Goal: Task Accomplishment & Management: Manage account settings

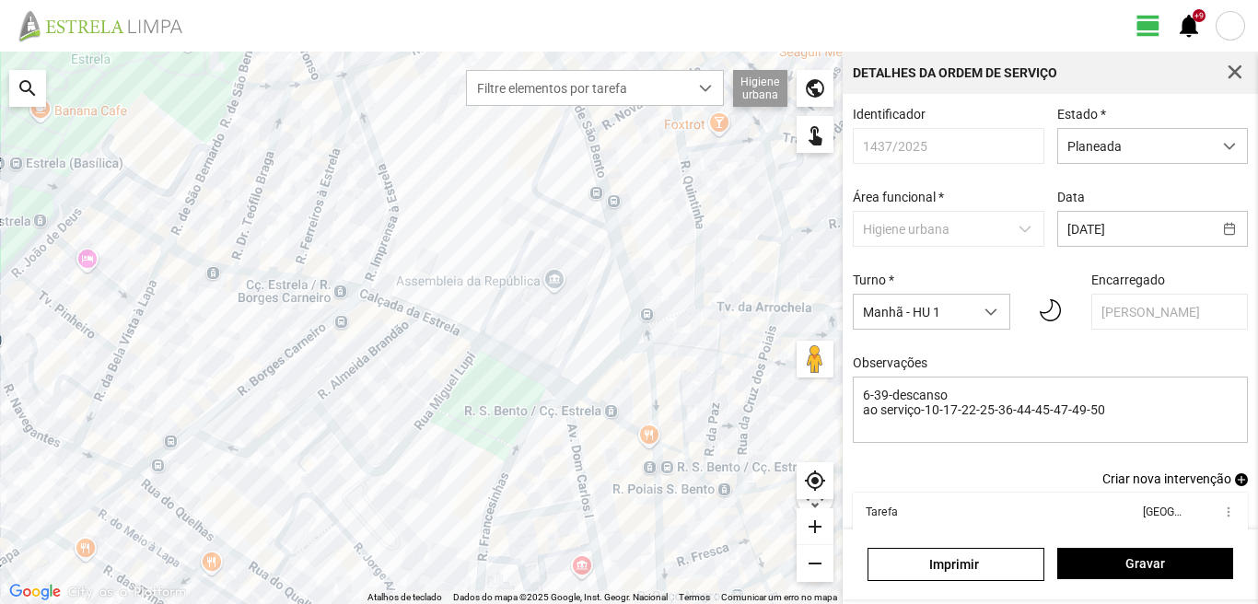
scroll to position [100, 0]
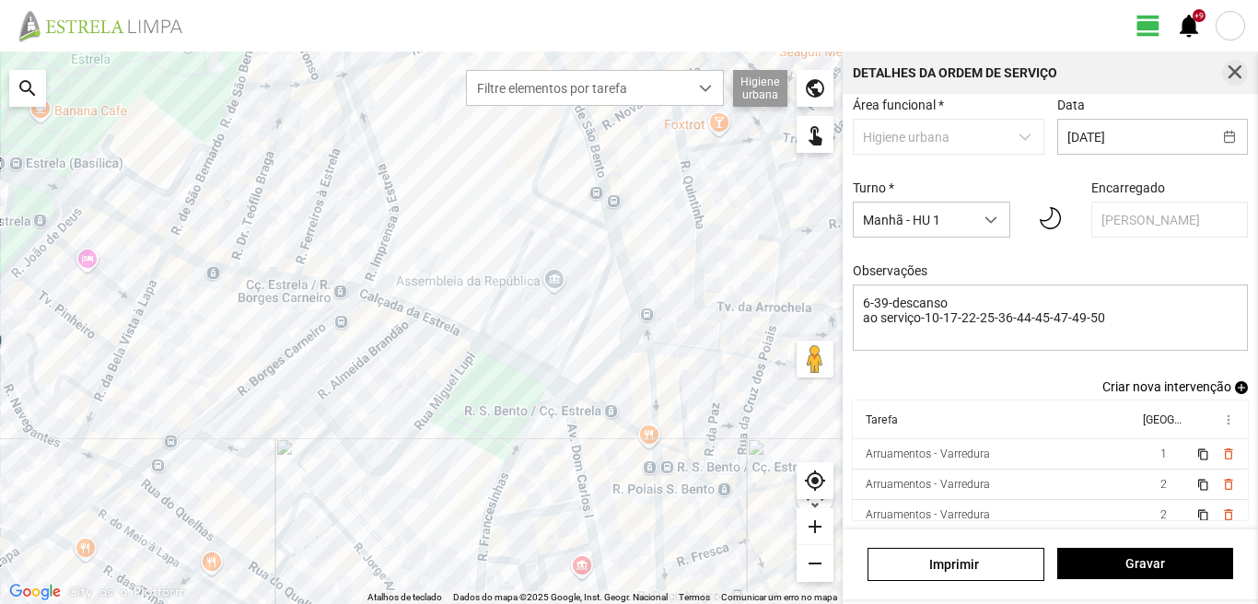
click at [1231, 76] on span "button" at bounding box center [1235, 72] width 17 height 17
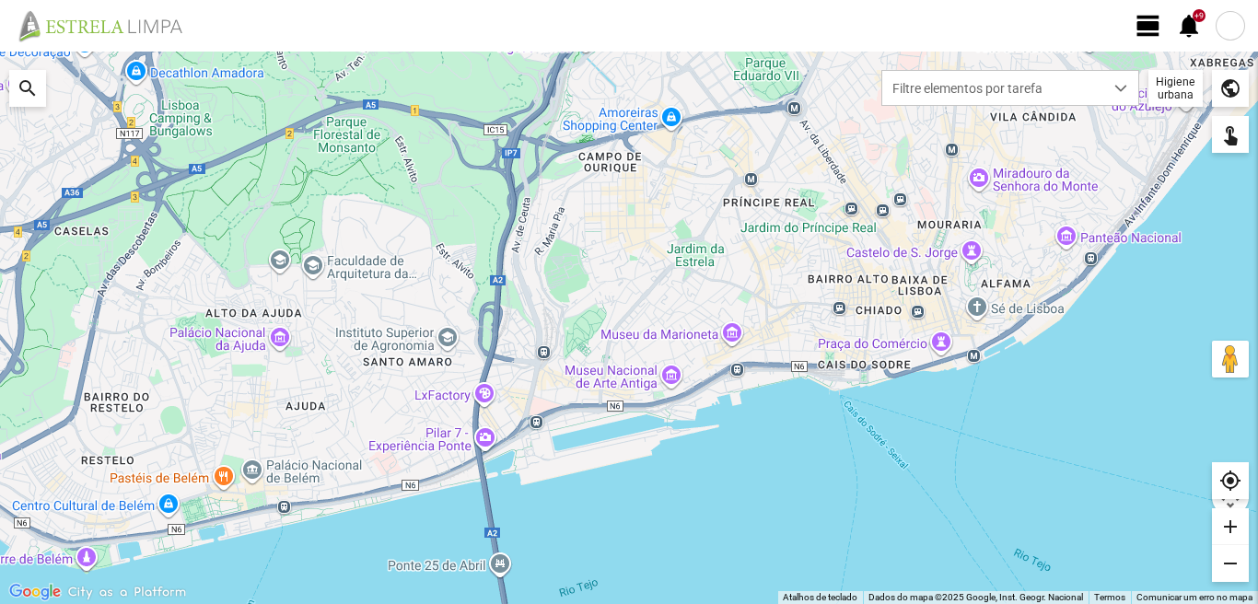
click at [1156, 20] on span "view_day" at bounding box center [1149, 26] width 28 height 28
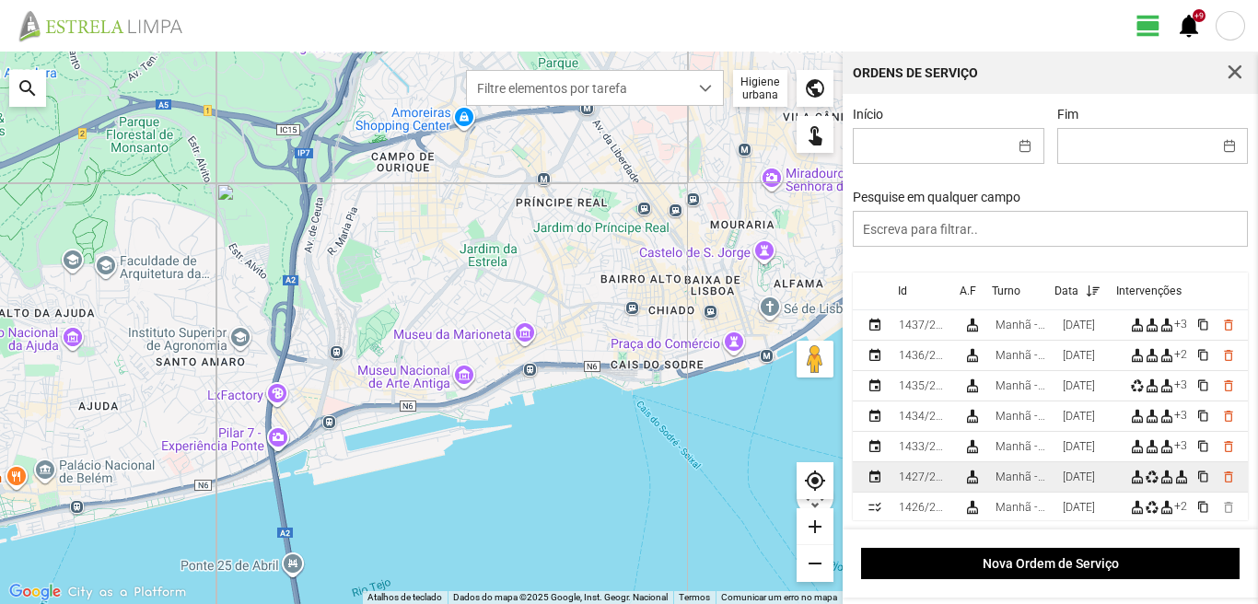
click at [1082, 475] on div "[DATE]" at bounding box center [1079, 477] width 32 height 13
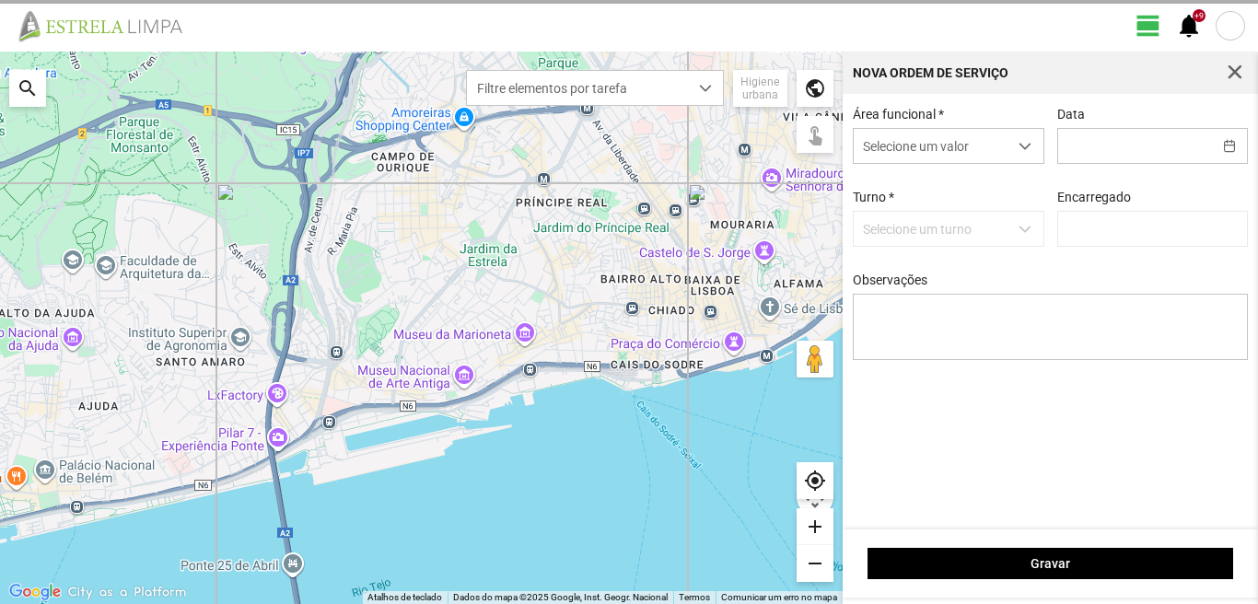
type input "[DATE]"
type input "[PERSON_NAME]"
type textarea "39-baixa 17-22-36-47-descanso ao serviço-6-10-25-44-45-49-50"
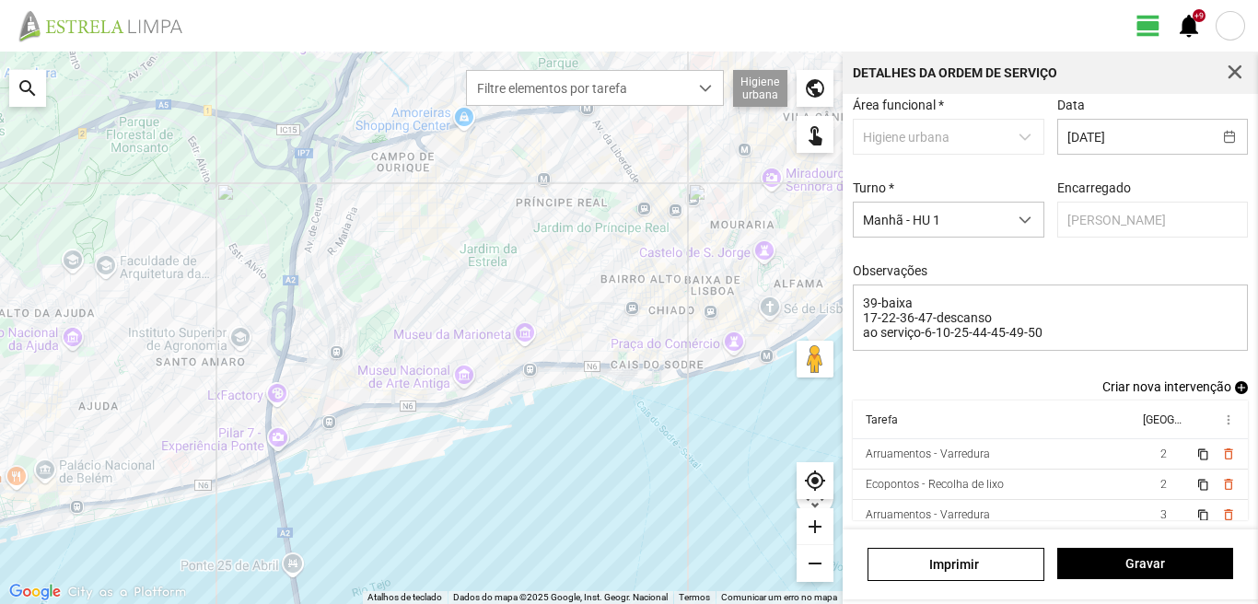
scroll to position [8, 0]
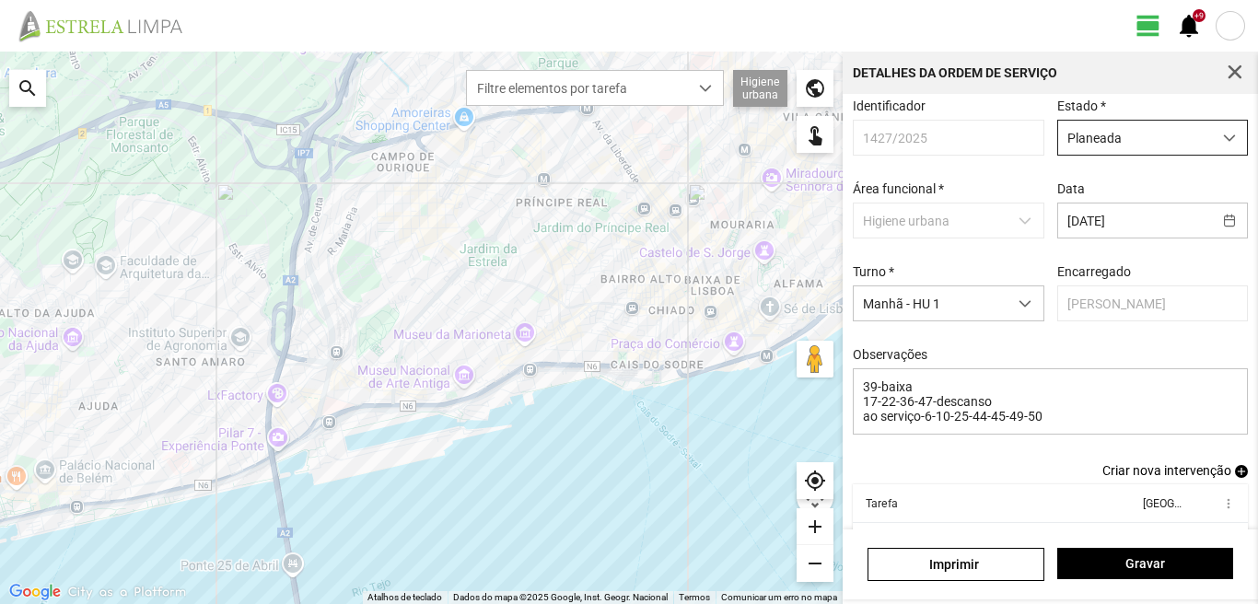
click at [1103, 131] on span "Planeada" at bounding box center [1135, 138] width 154 height 34
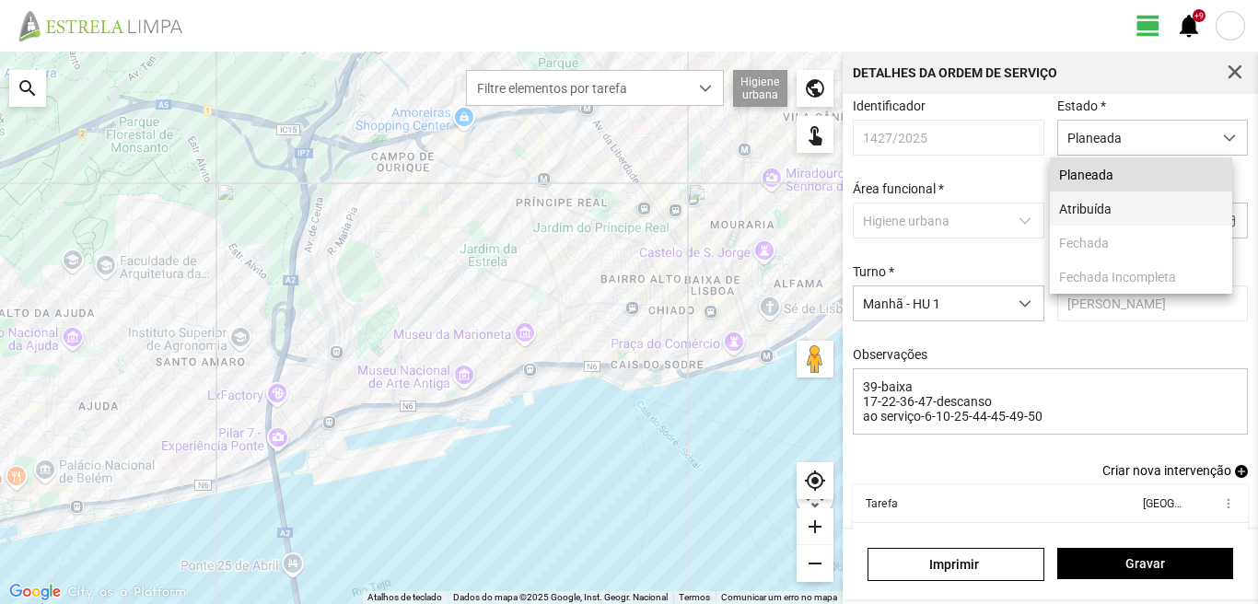
click at [1093, 206] on li "Atribuída" at bounding box center [1141, 209] width 182 height 34
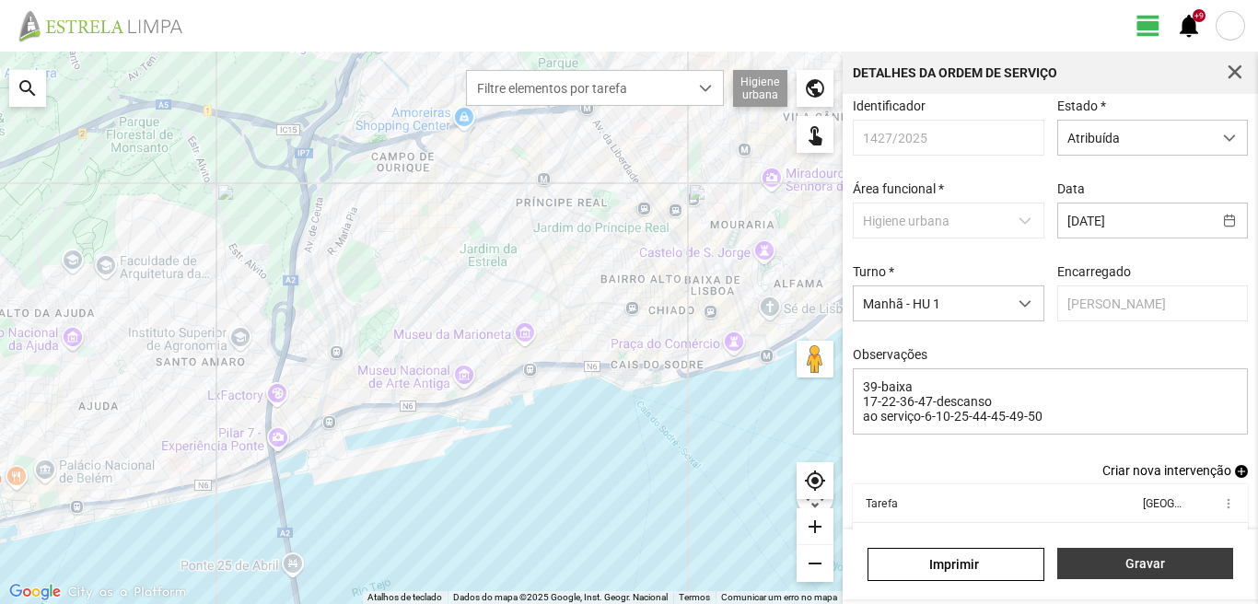
click at [1103, 558] on span "Gravar" at bounding box center [1145, 563] width 157 height 15
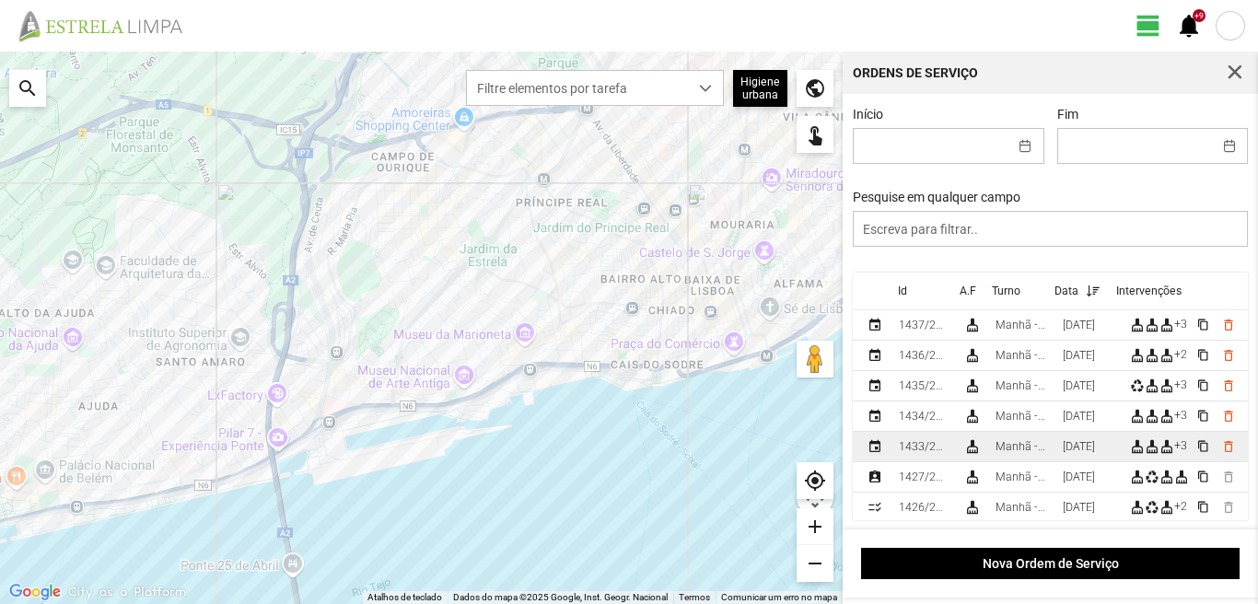
click at [1080, 448] on div "[DATE]" at bounding box center [1079, 446] width 32 height 13
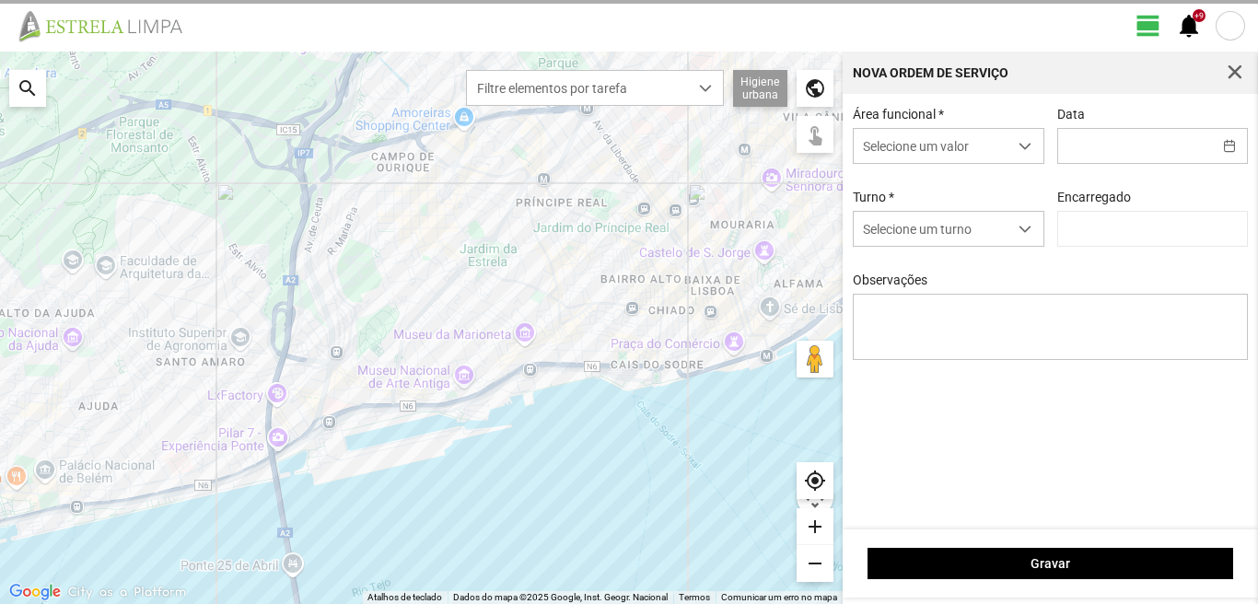
type input "[DATE]"
type textarea "39-Baixa Ao serviço-6-10-17-22-25-36-44-45-47-49-50"
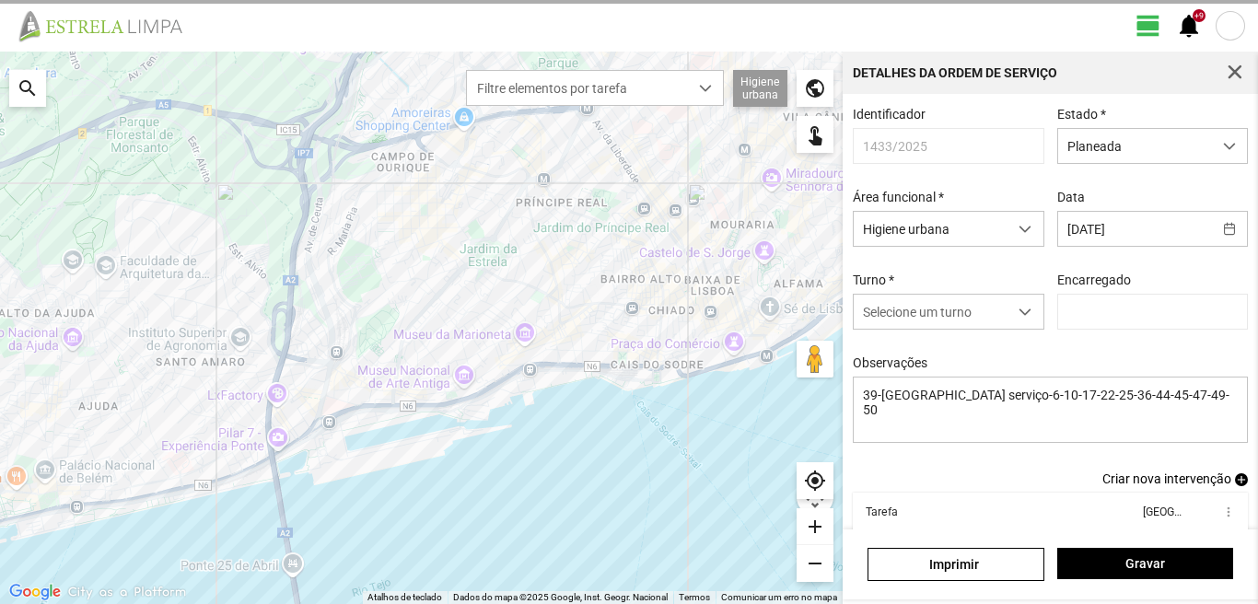
type input "[PERSON_NAME]"
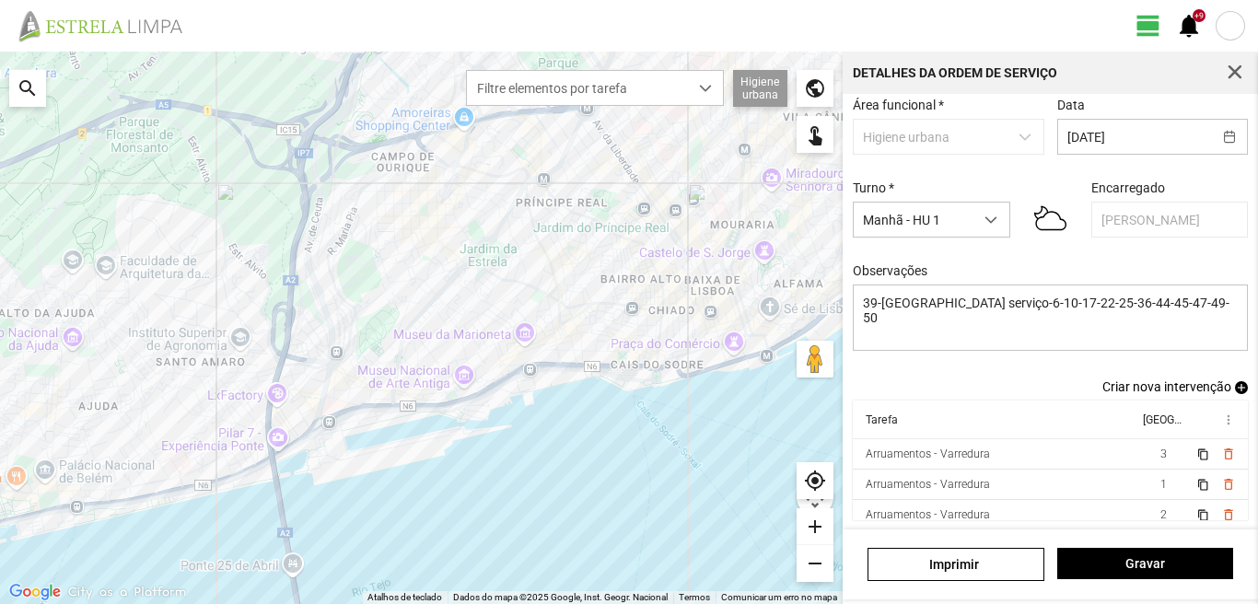
click at [1235, 386] on span "add" at bounding box center [1241, 387] width 13 height 13
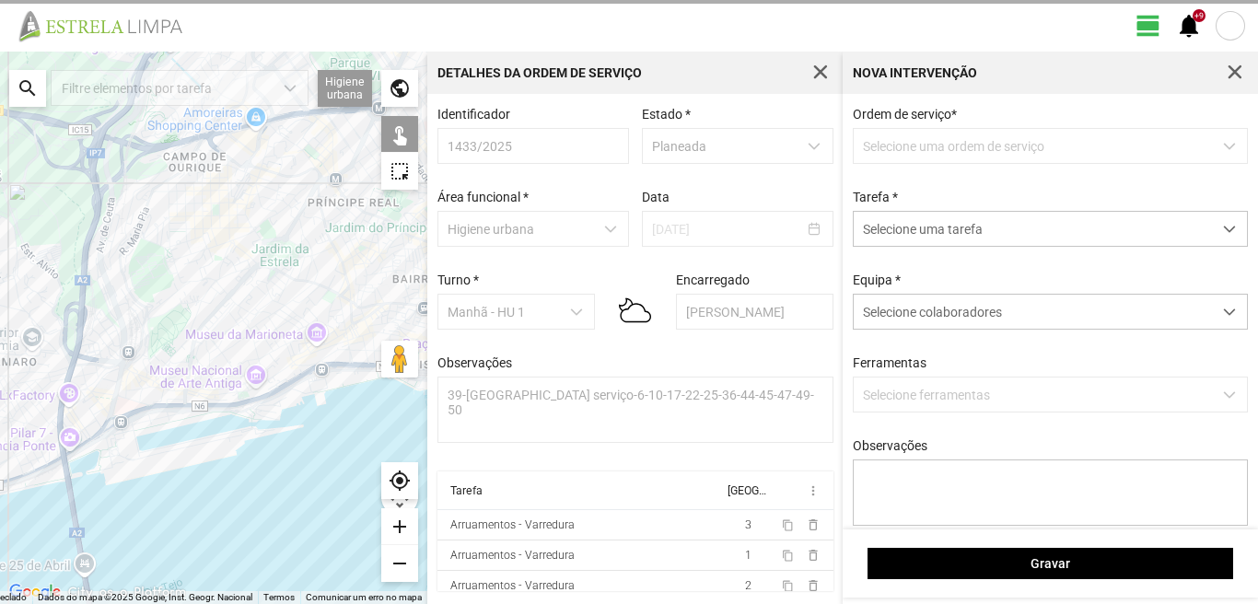
scroll to position [4, 0]
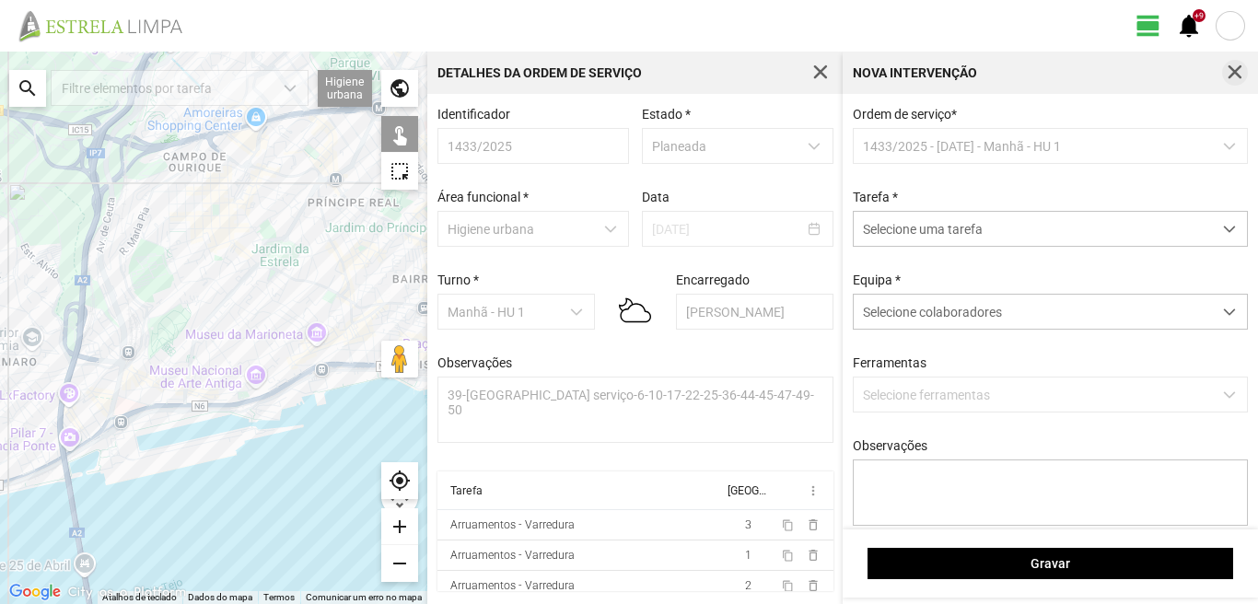
click at [1226, 63] on button "button" at bounding box center [1235, 73] width 26 height 26
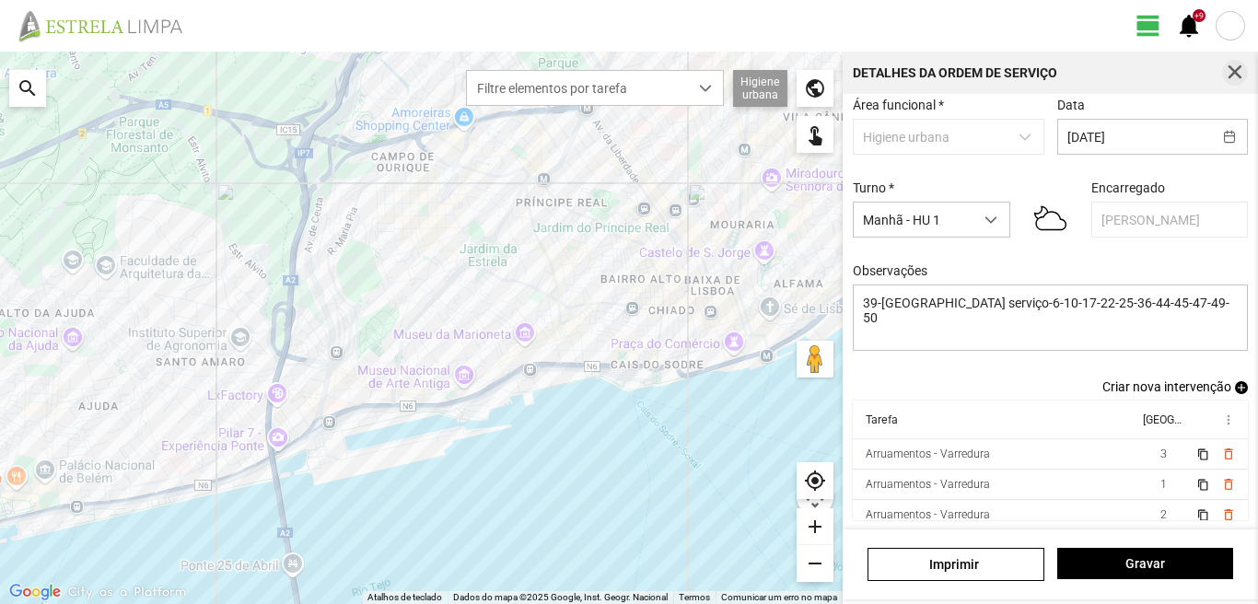
click at [1236, 62] on button "button" at bounding box center [1235, 73] width 26 height 26
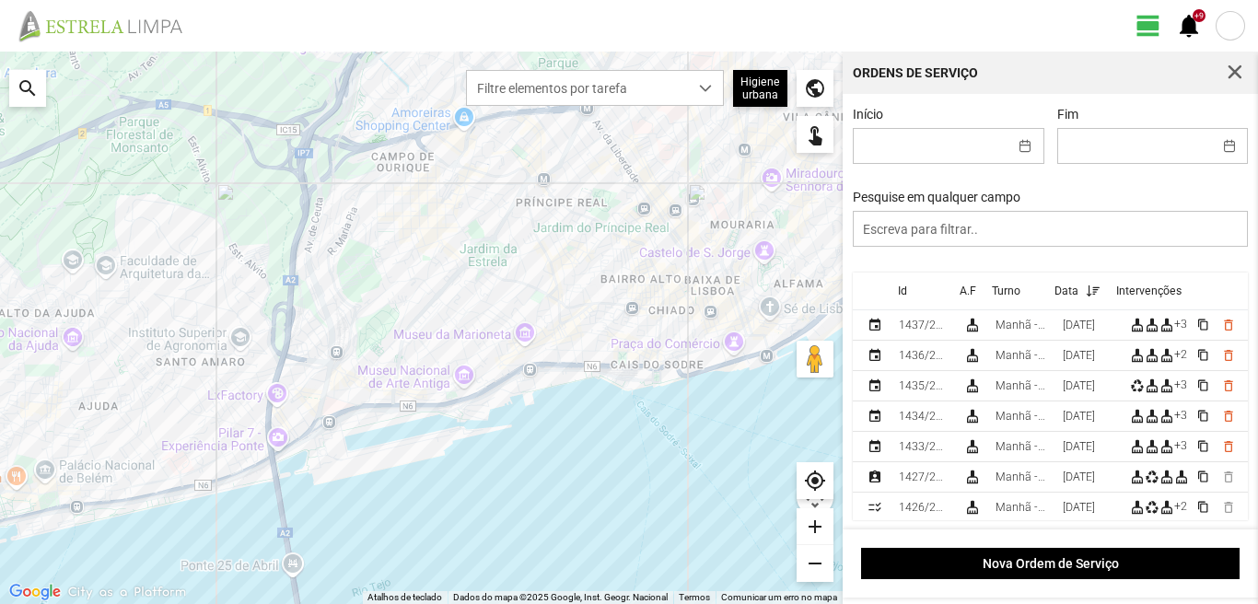
click at [1232, 70] on span "button" at bounding box center [1235, 72] width 17 height 17
